Goal: Task Accomplishment & Management: Use online tool/utility

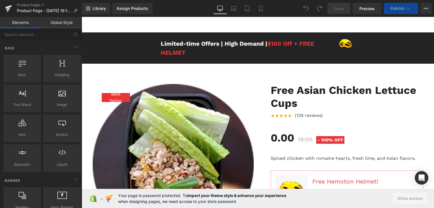
scroll to position [169, 0]
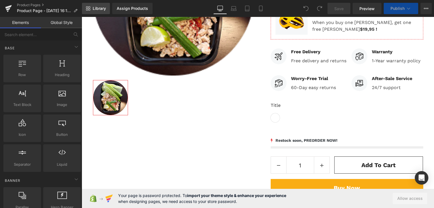
click at [101, 7] on span "Library" at bounding box center [99, 8] width 13 height 5
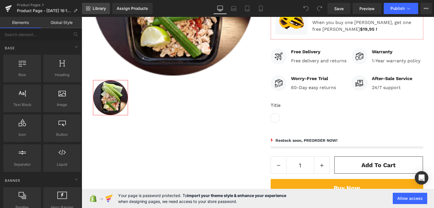
click at [99, 8] on span "Library" at bounding box center [99, 8] width 13 height 5
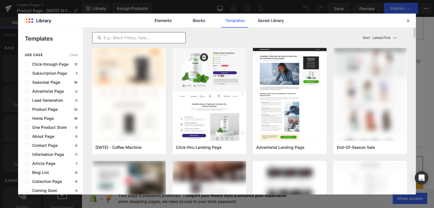
click at [126, 34] on div at bounding box center [138, 37] width 93 height 11
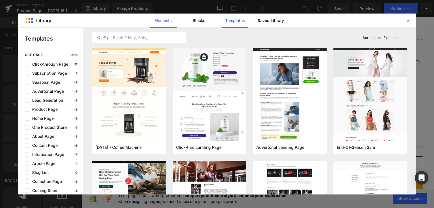
click at [221, 18] on link "Elements" at bounding box center [234, 21] width 27 height 14
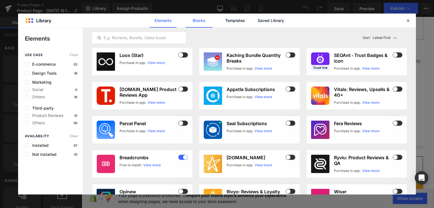
click at [257, 22] on link "Blocks" at bounding box center [270, 21] width 27 height 14
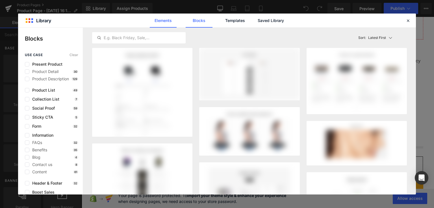
click at [221, 21] on link "Elements" at bounding box center [234, 21] width 27 height 14
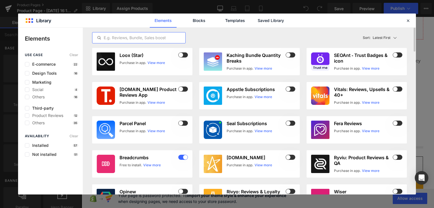
click at [122, 40] on input "text" at bounding box center [138, 37] width 93 height 7
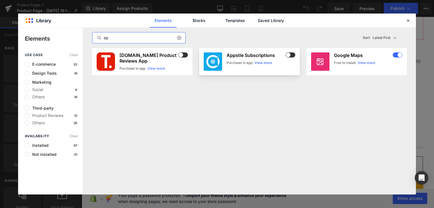
type input "ap"
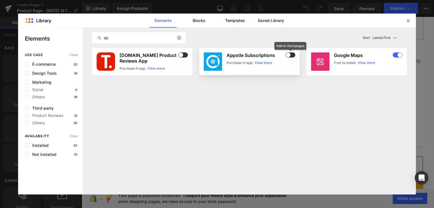
click at [286, 56] on span at bounding box center [291, 55] width 10 height 5
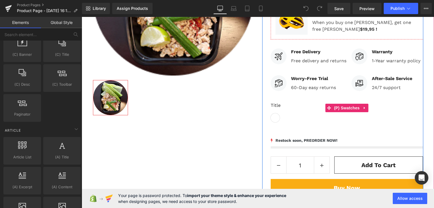
scroll to position [1103, 0]
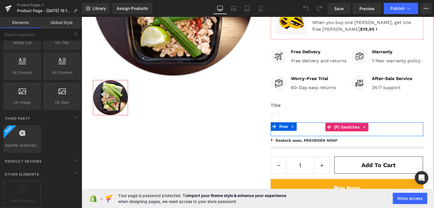
click at [308, 129] on div "Title Default Title" at bounding box center [347, 127] width 153 height 8
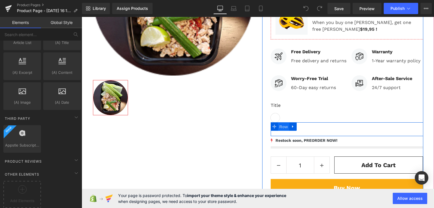
click at [282, 126] on span "Row" at bounding box center [283, 127] width 11 height 8
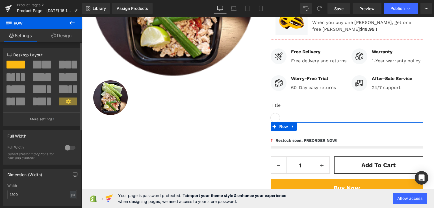
click at [15, 67] on span at bounding box center [15, 65] width 18 height 8
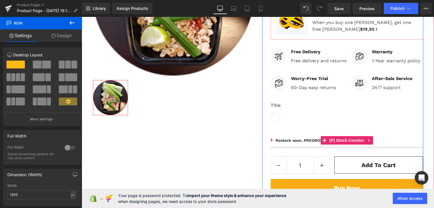
drag, startPoint x: 97, startPoint y: 84, endPoint x: 277, endPoint y: 132, distance: 186.9
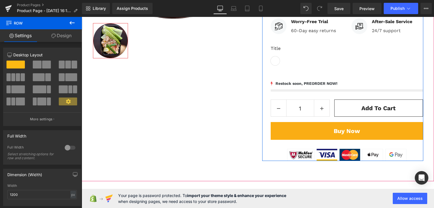
scroll to position [226, 0]
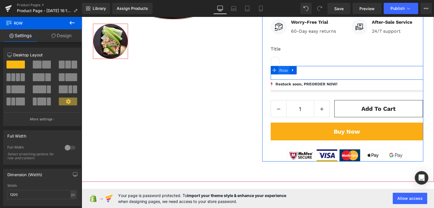
click at [279, 69] on span "Row" at bounding box center [283, 70] width 11 height 8
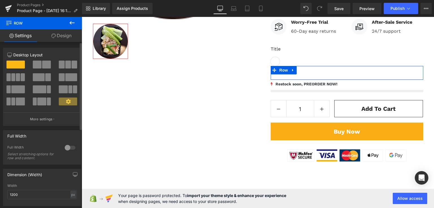
click at [15, 65] on span at bounding box center [15, 65] width 18 height 8
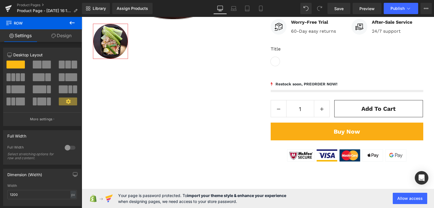
click at [71, 23] on icon at bounding box center [72, 22] width 7 height 7
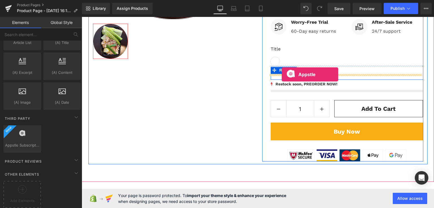
drag, startPoint x: 101, startPoint y: 149, endPoint x: 282, endPoint y: 75, distance: 194.9
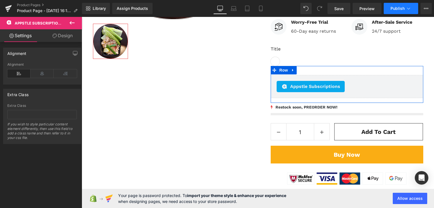
click at [401, 7] on span "Publish" at bounding box center [397, 8] width 14 height 5
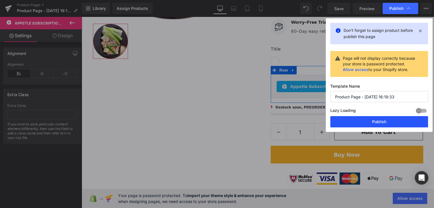
click at [395, 121] on button "Publish" at bounding box center [379, 121] width 98 height 11
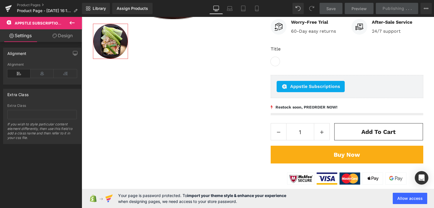
click at [357, 12] on link "Preview" at bounding box center [359, 8] width 29 height 11
click at [361, 8] on span "Preview" at bounding box center [358, 9] width 15 height 6
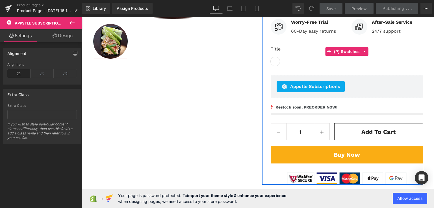
click at [381, 63] on div "Title Default Title" at bounding box center [347, 56] width 153 height 20
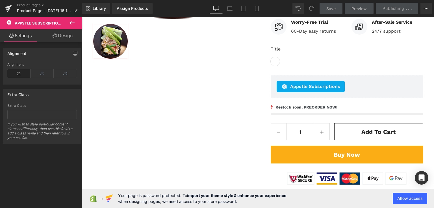
click at [356, 6] on span "Preview" at bounding box center [358, 9] width 15 height 6
